Goal: Navigation & Orientation: Go to known website

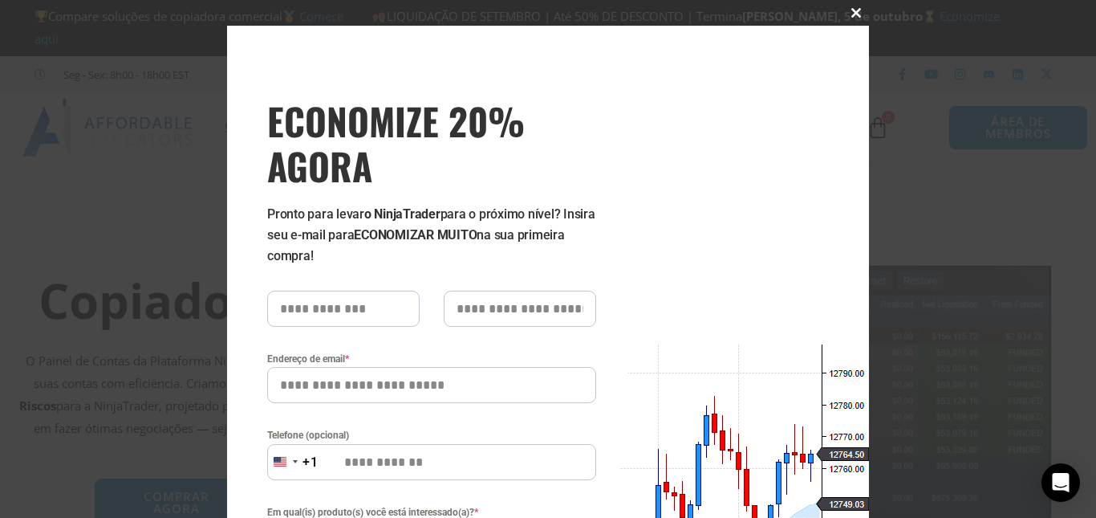
click at [850, 13] on span "ECONOMIZE 20% AGORA pop-up" at bounding box center [857, 13] width 26 height 10
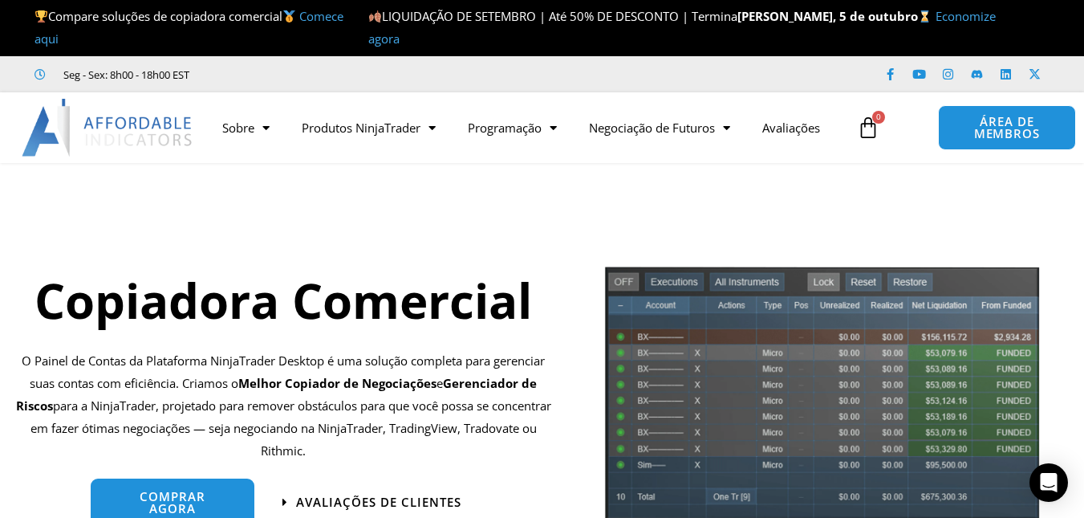
click at [51, 144] on img at bounding box center [108, 128] width 173 height 58
